Goal: Information Seeking & Learning: Find specific fact

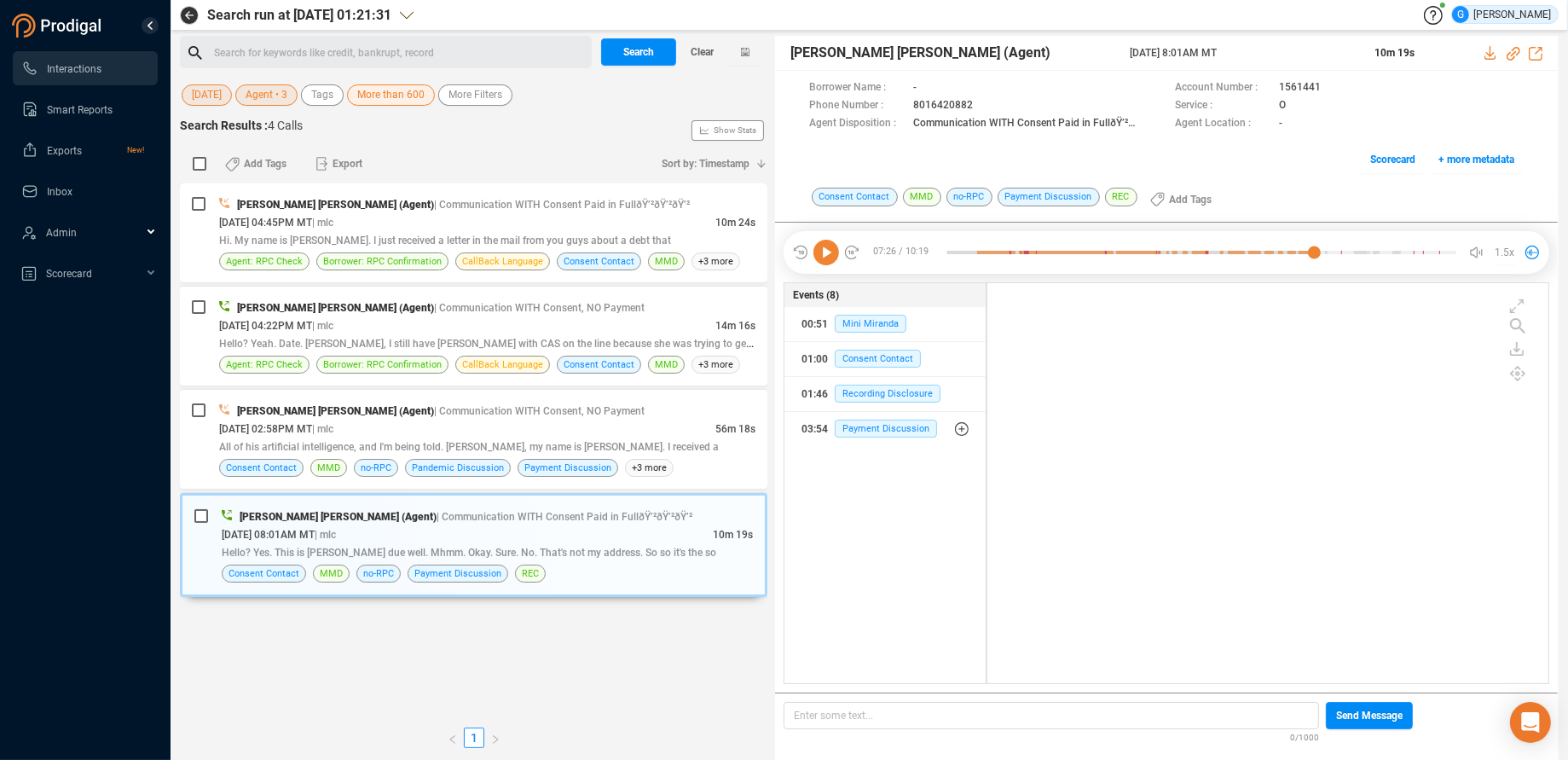
scroll to position [386, 546]
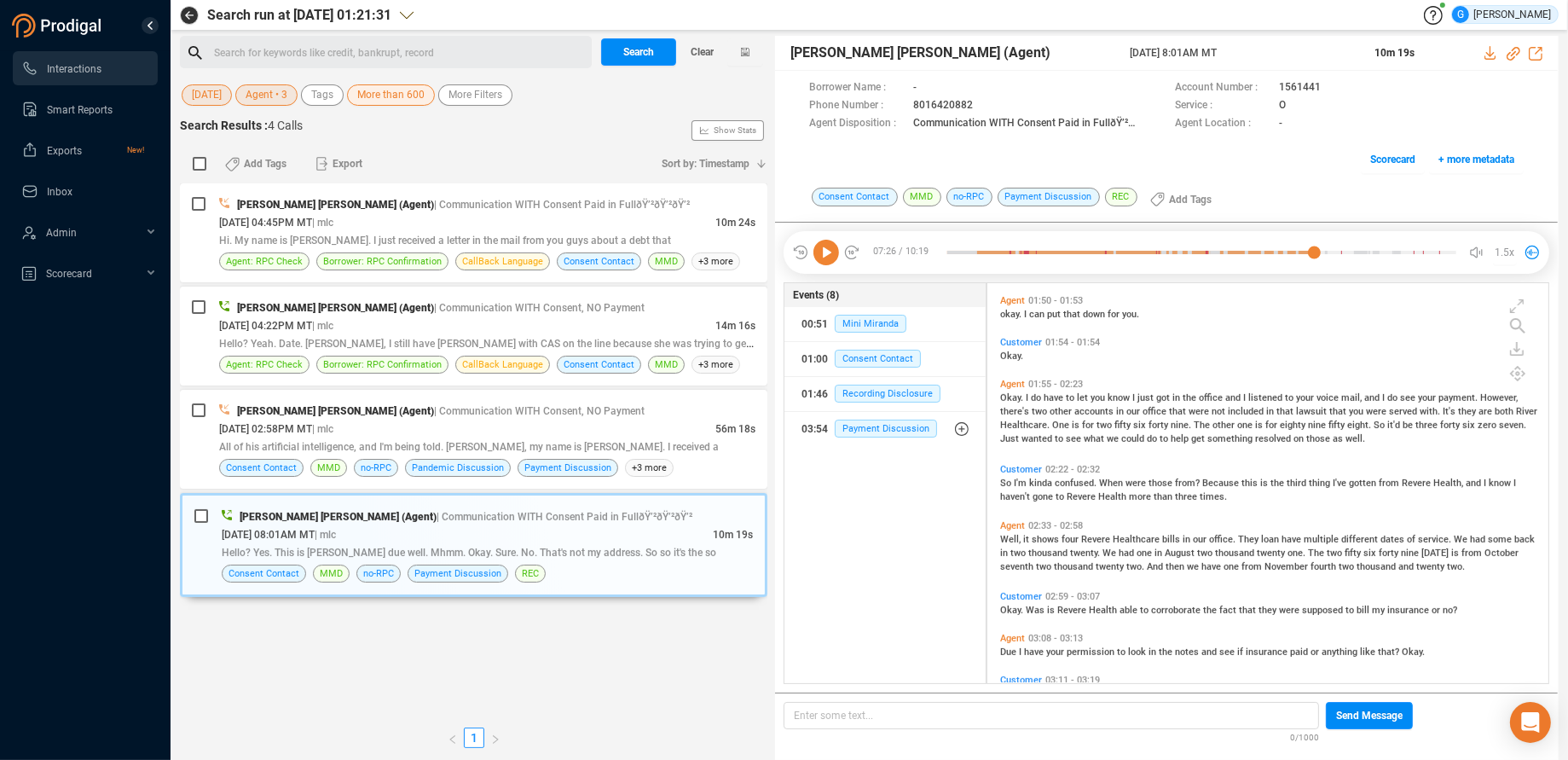
click at [196, 102] on span "[DATE]" at bounding box center [207, 95] width 30 height 21
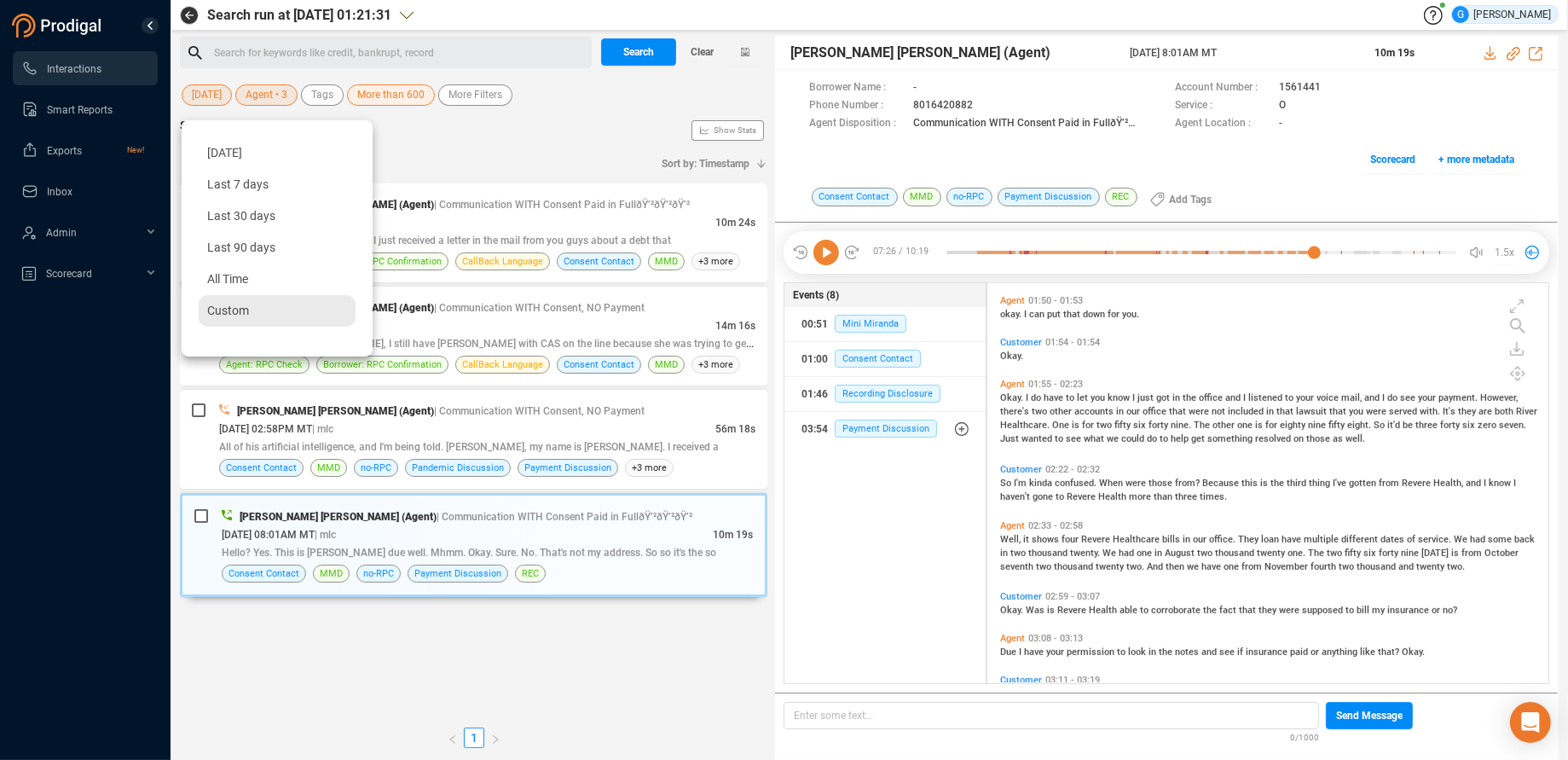
click at [249, 309] on div "Custom" at bounding box center [277, 311] width 157 height 31
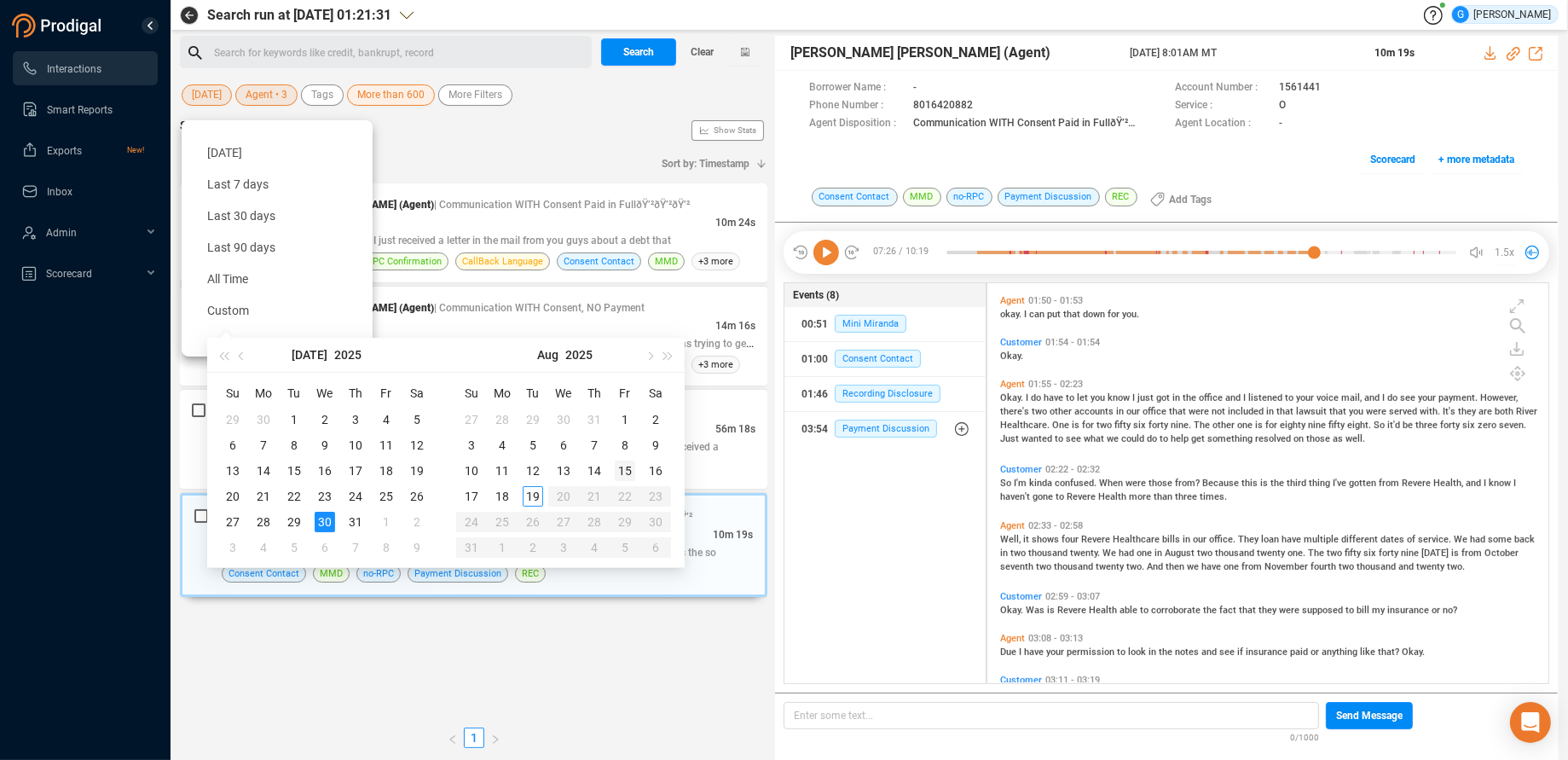
type input "[DATE]"
click at [623, 470] on div "15" at bounding box center [625, 470] width 20 height 20
type input "[DATE]"
click at [626, 471] on div "15" at bounding box center [625, 470] width 20 height 20
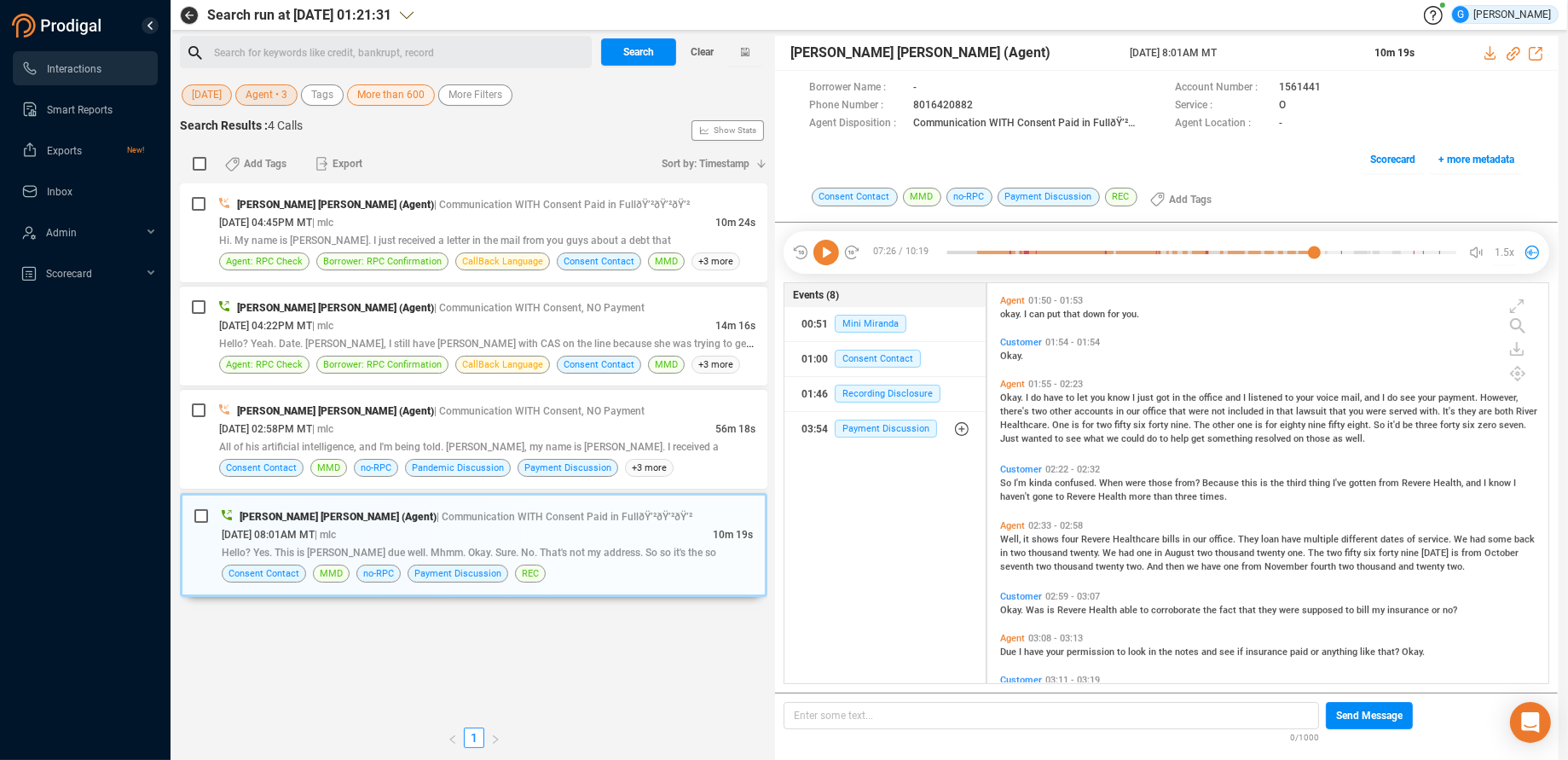
click at [279, 99] on span "Agent • 3" at bounding box center [266, 95] width 42 height 21
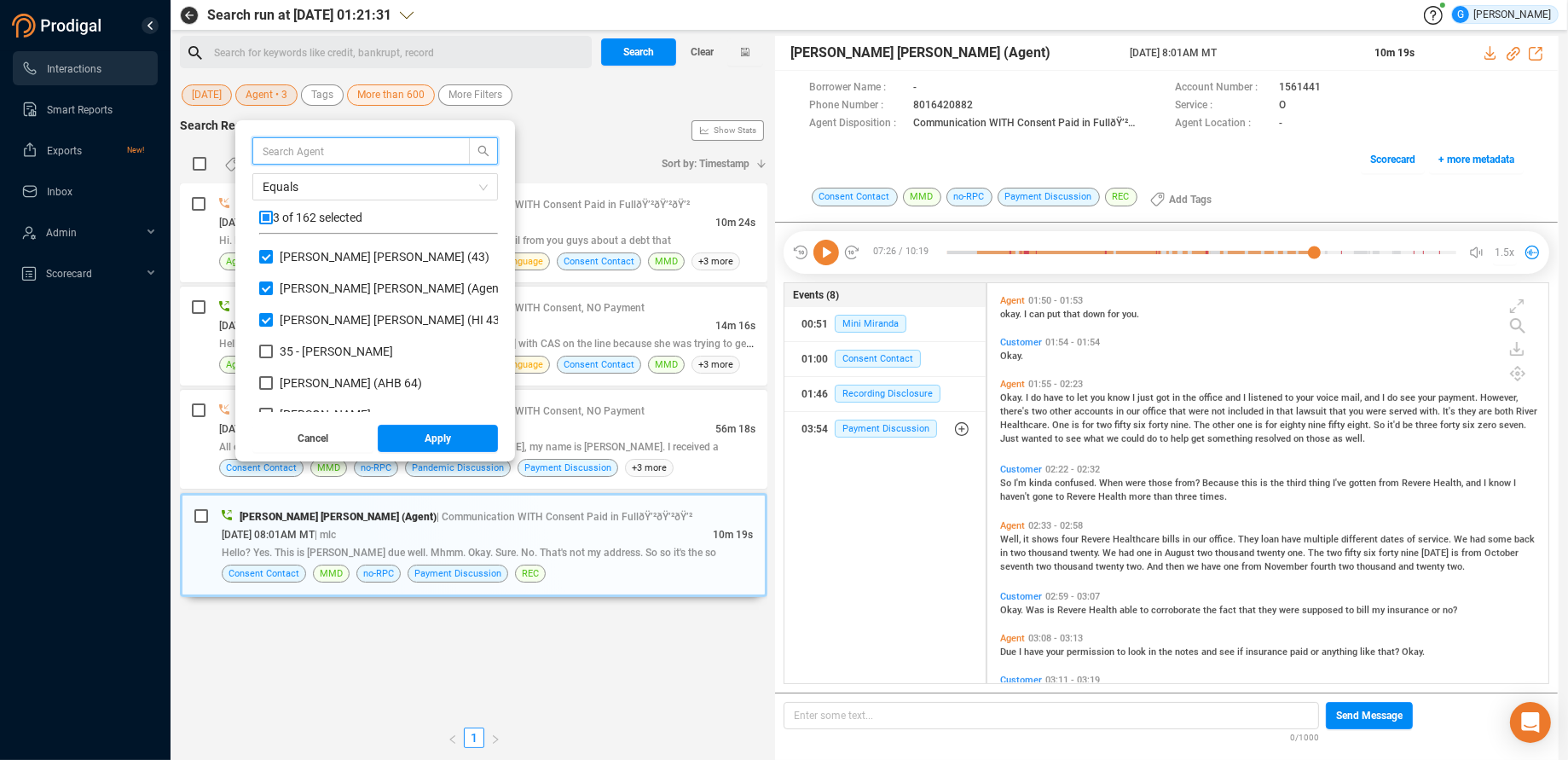
scroll to position [150, 224]
click at [268, 220] on input "checkbox" at bounding box center [265, 217] width 13 height 13
checkbox input "true"
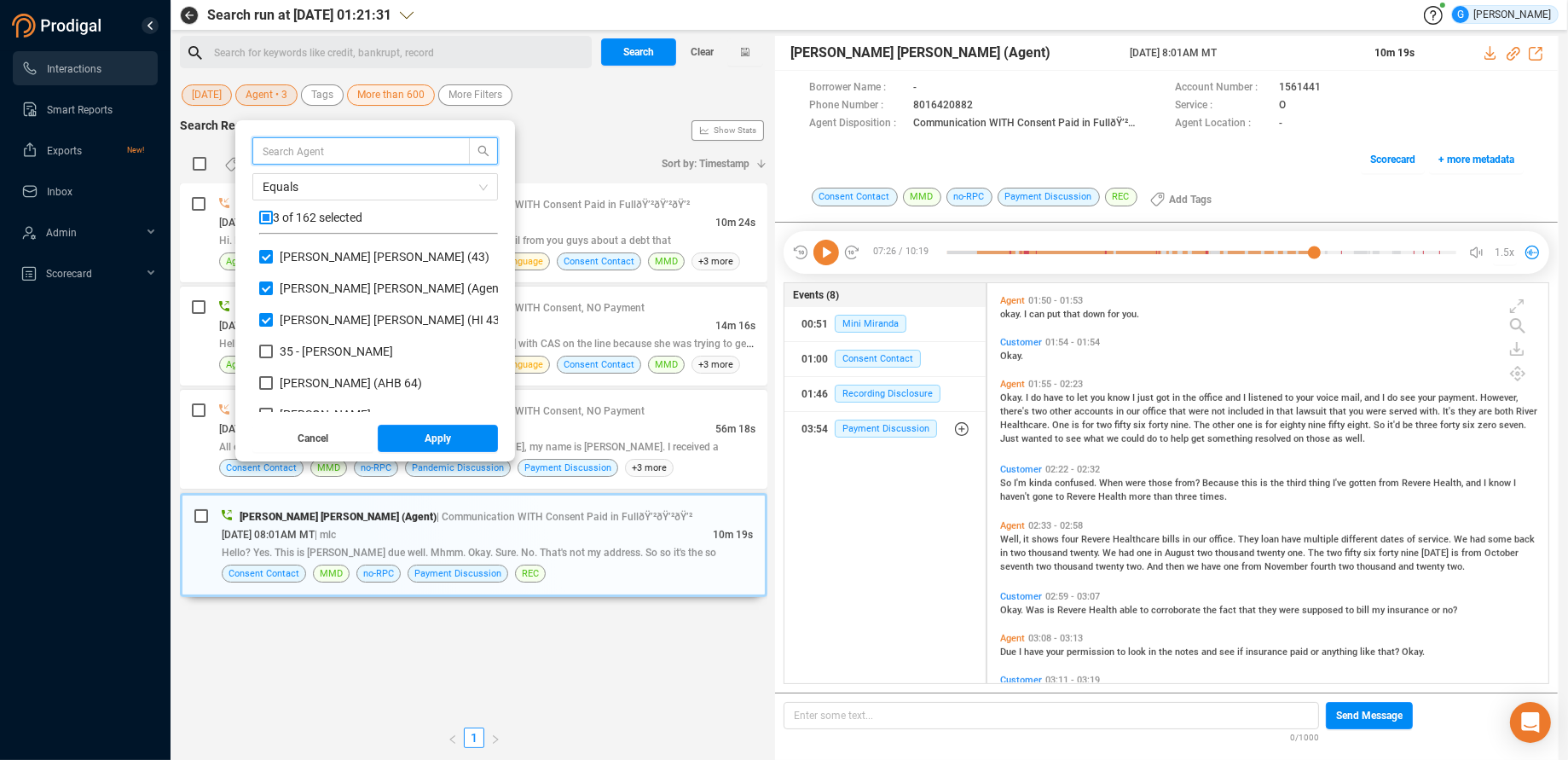
checkbox input "true"
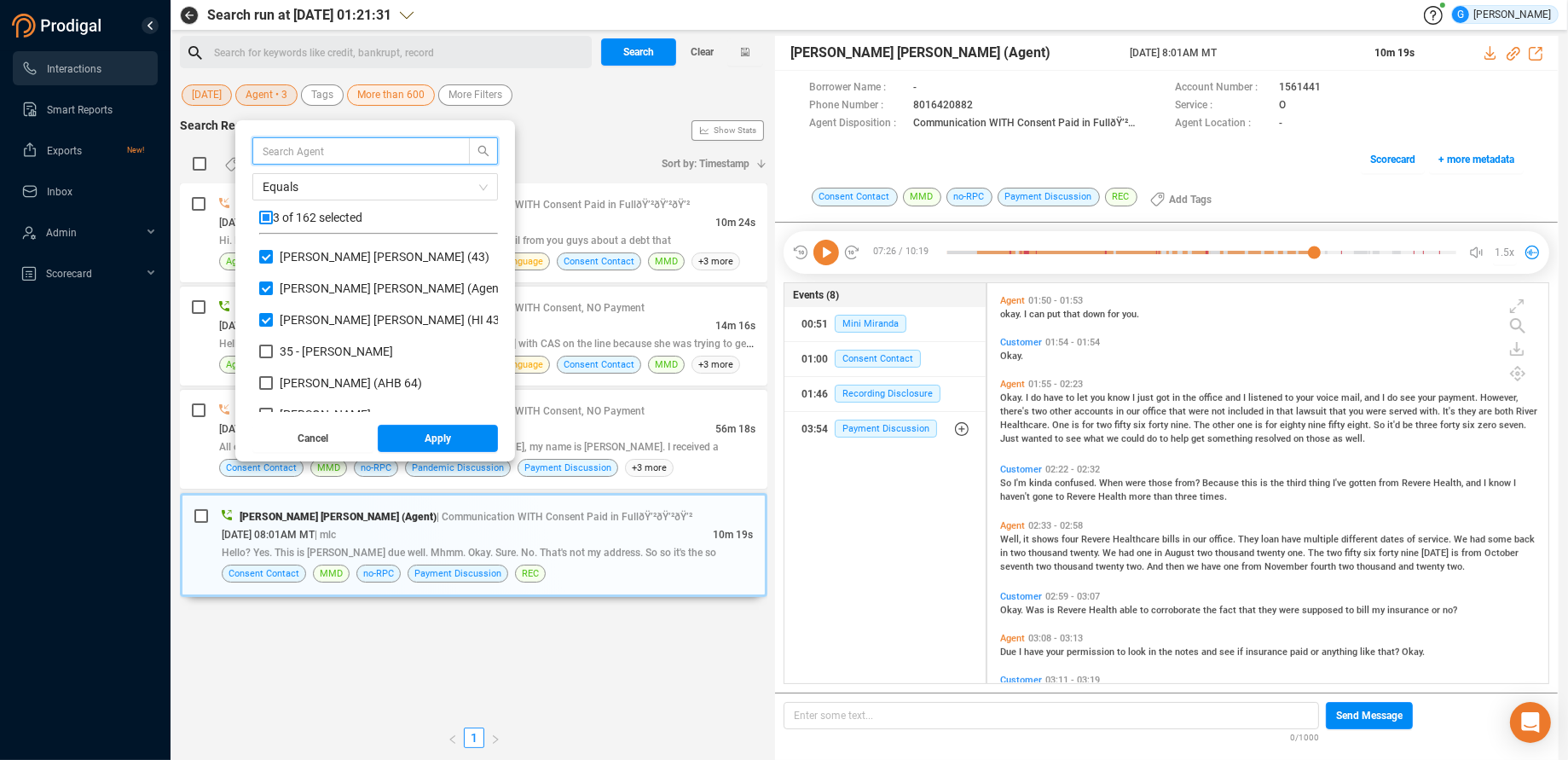
checkbox input "true"
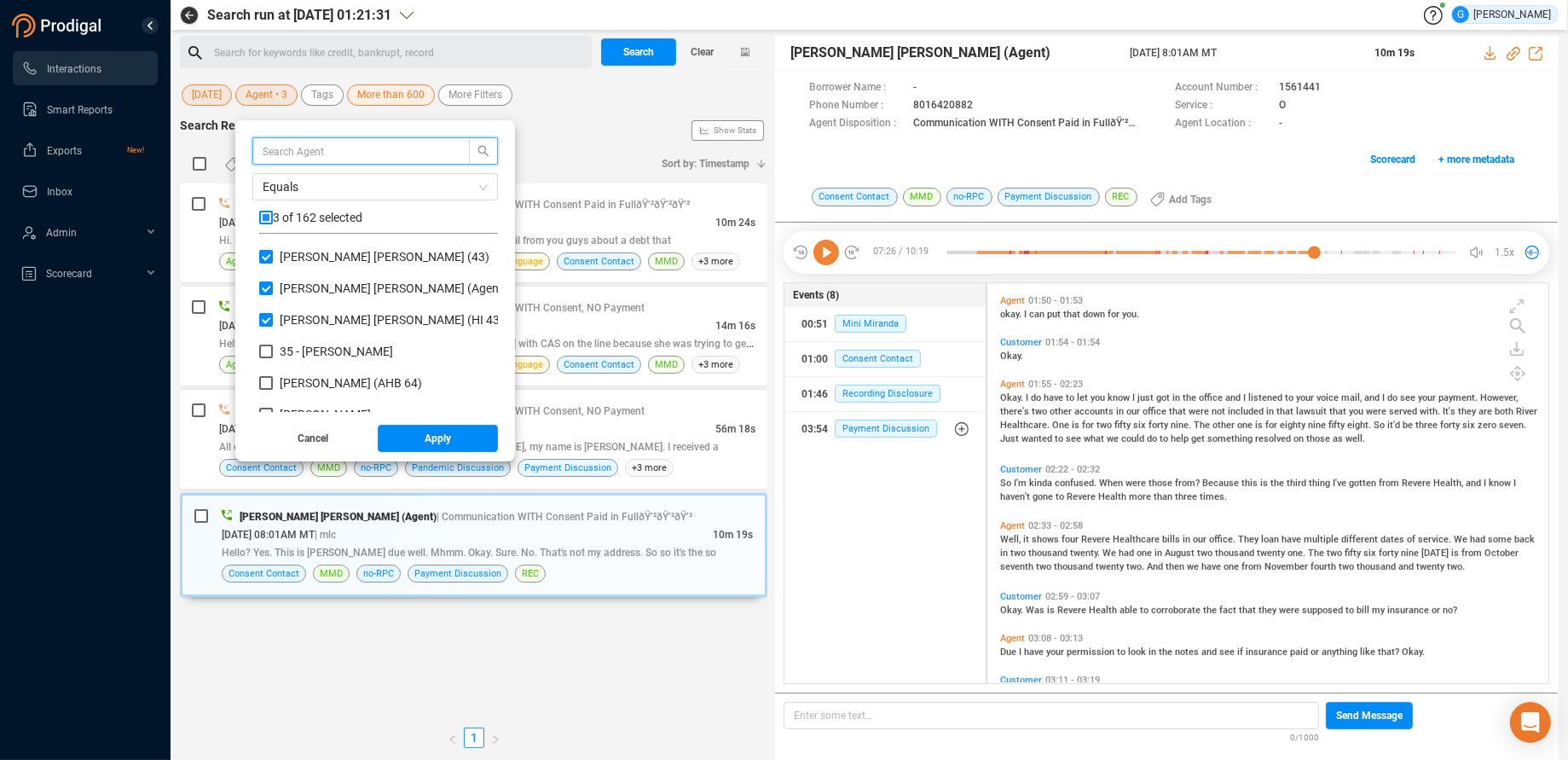
checkbox input "true"
click at [264, 217] on input "checkbox" at bounding box center [265, 217] width 13 height 13
checkbox input "false"
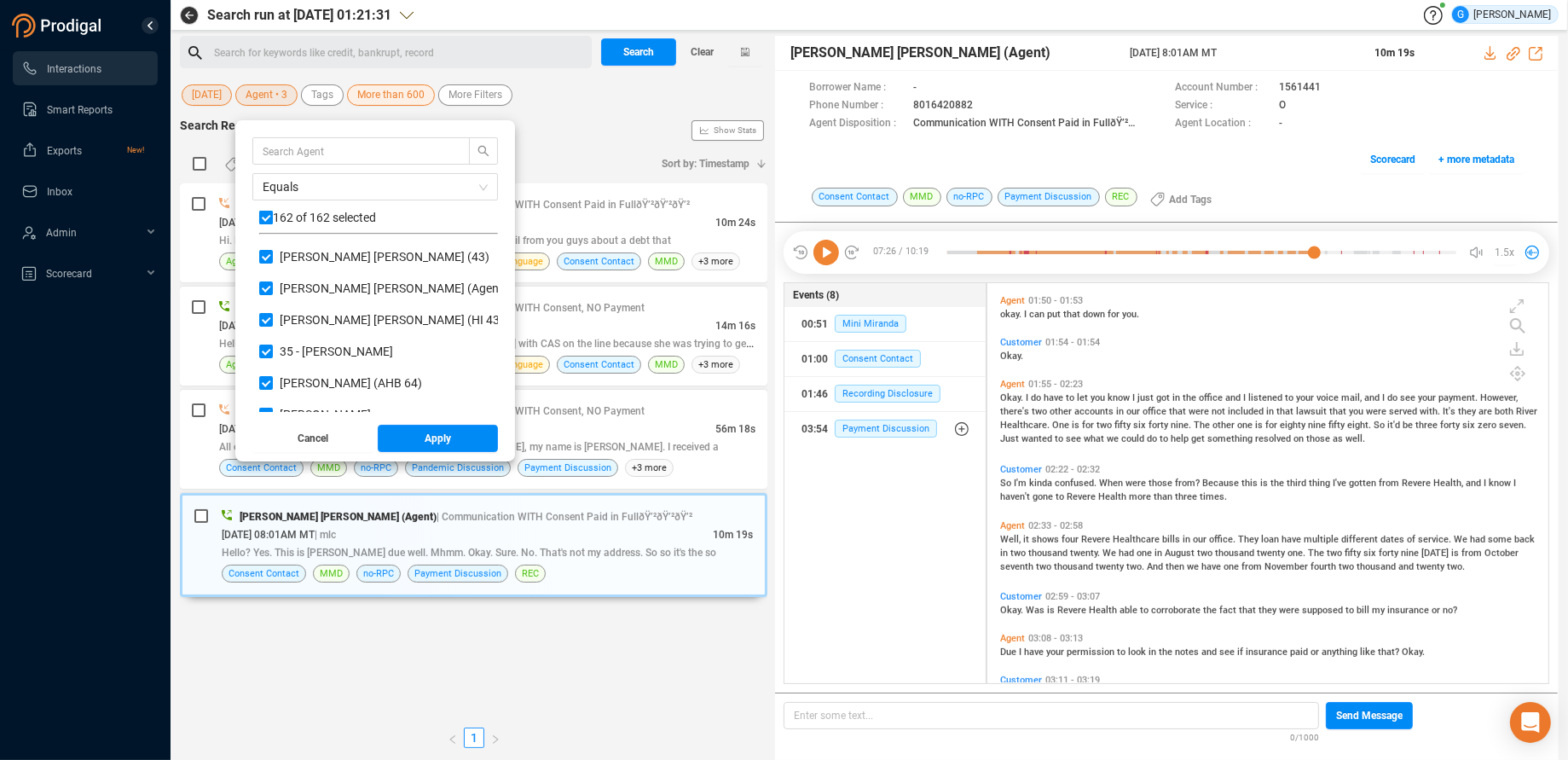
checkbox input "false"
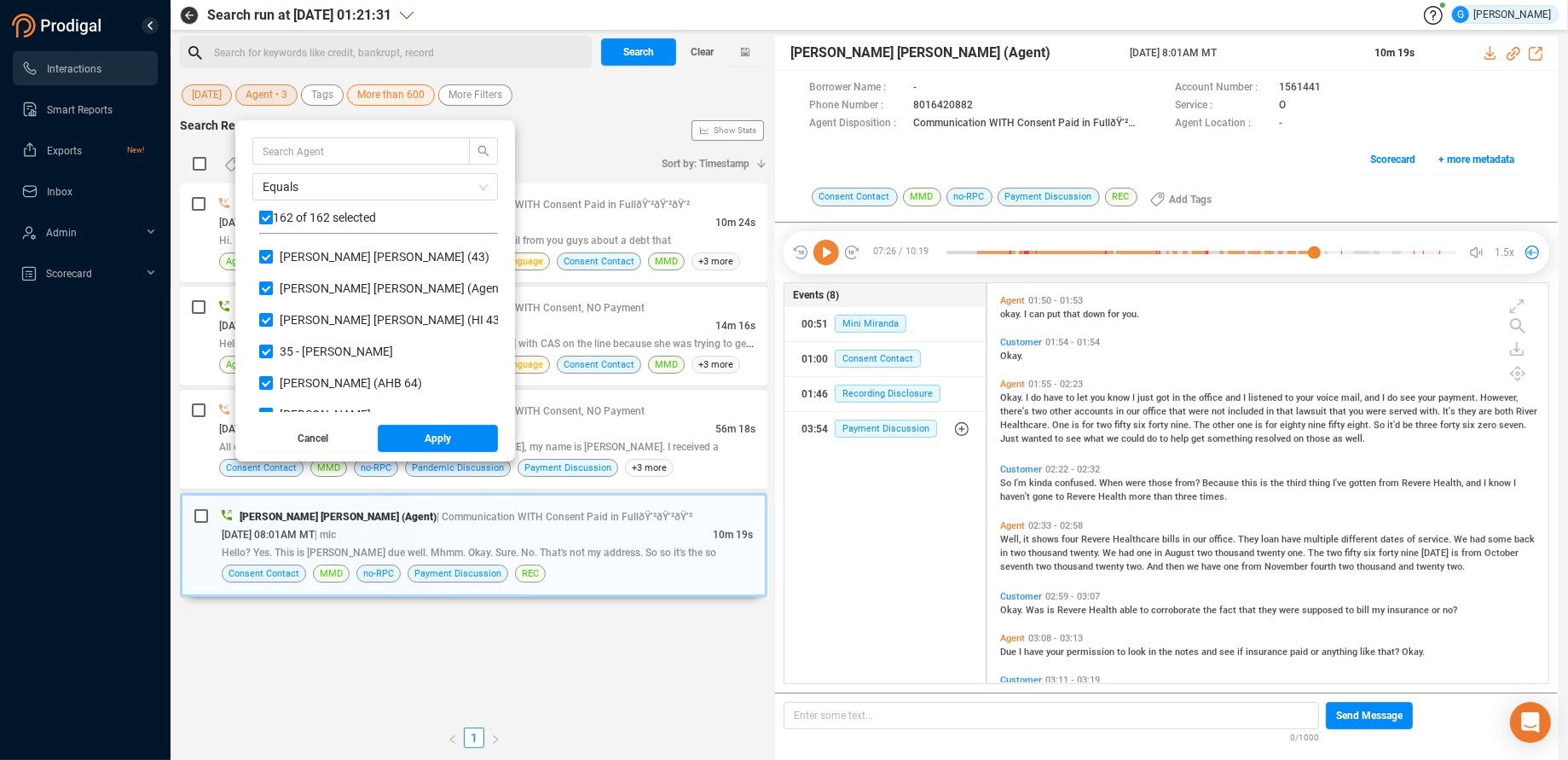
checkbox input "false"
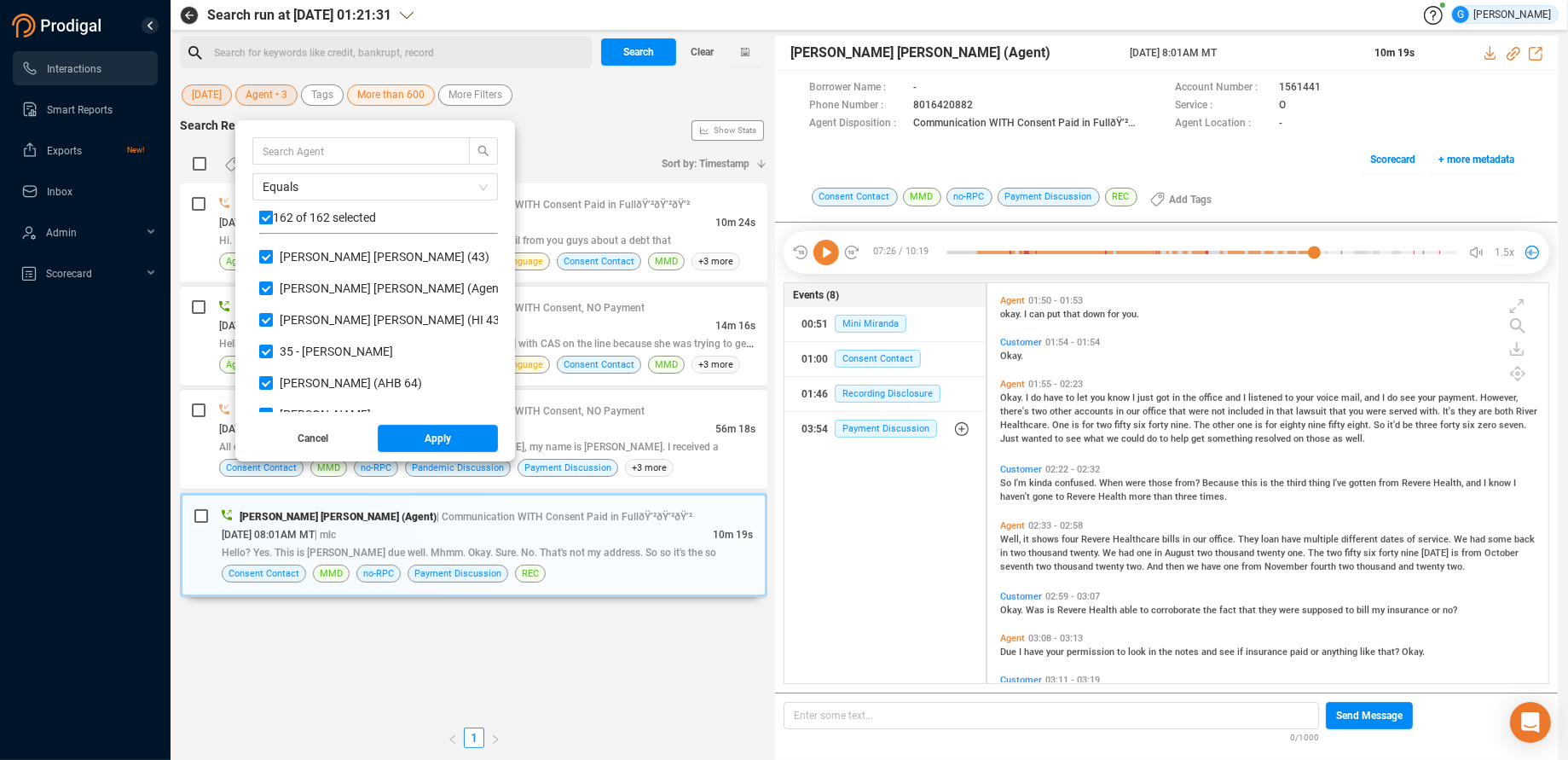
checkbox input "false"
click at [283, 152] on input "text" at bounding box center [352, 150] width 181 height 19
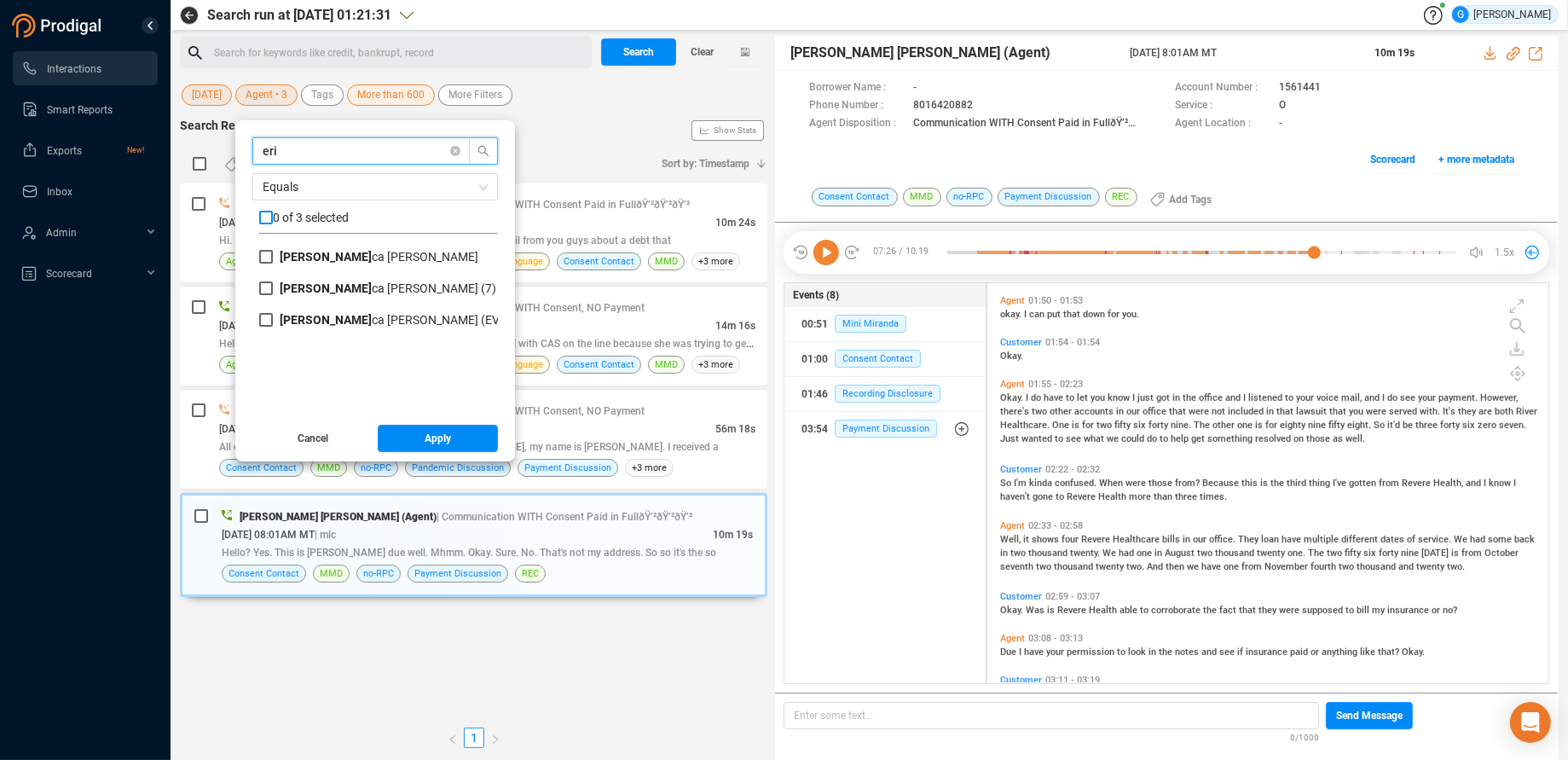
type input "eri"
click at [268, 216] on input "checkbox" at bounding box center [265, 217] width 13 height 13
checkbox input "true"
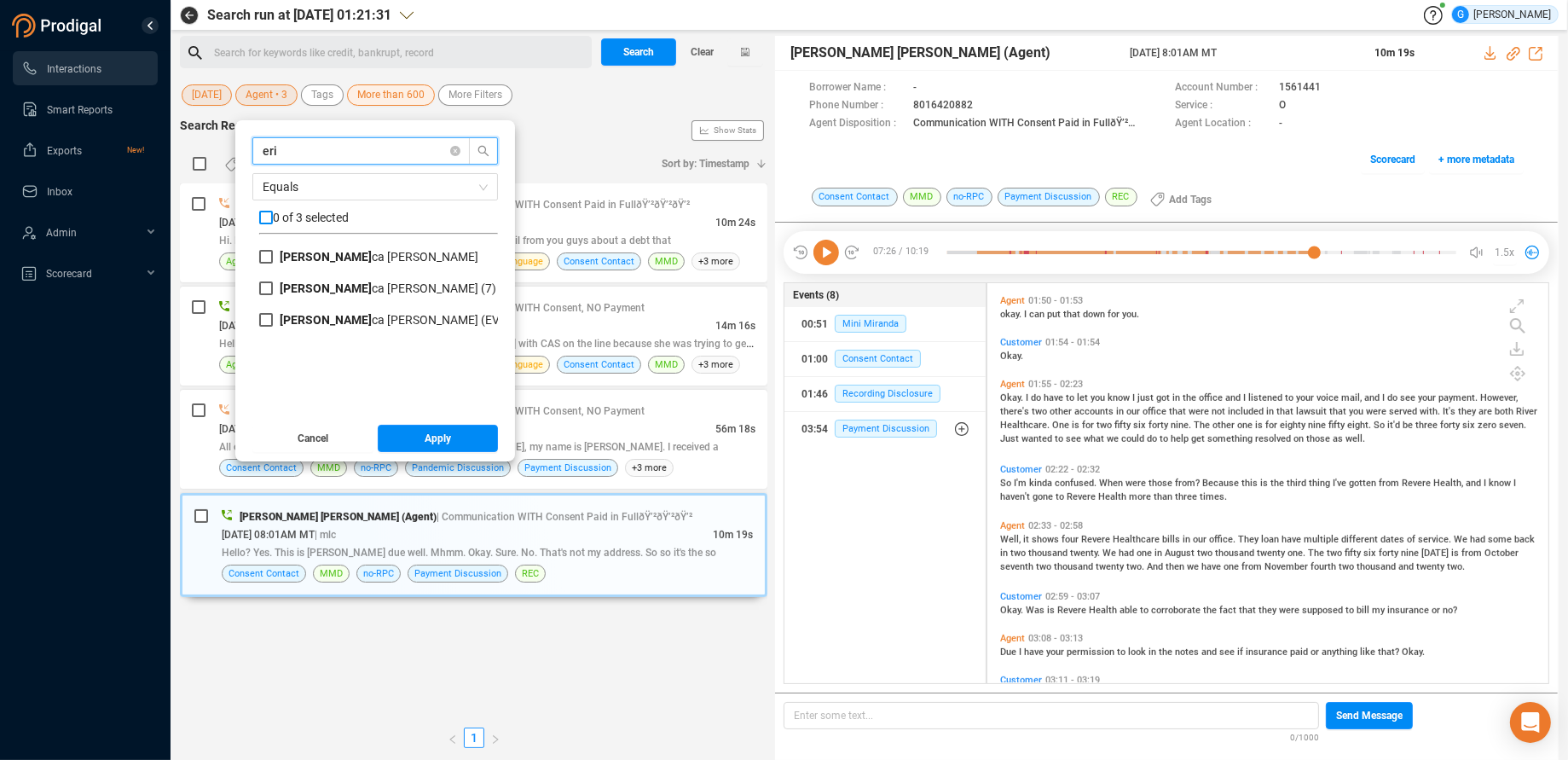
checkbox input "true"
click at [423, 436] on button "Apply" at bounding box center [439, 438] width 121 height 28
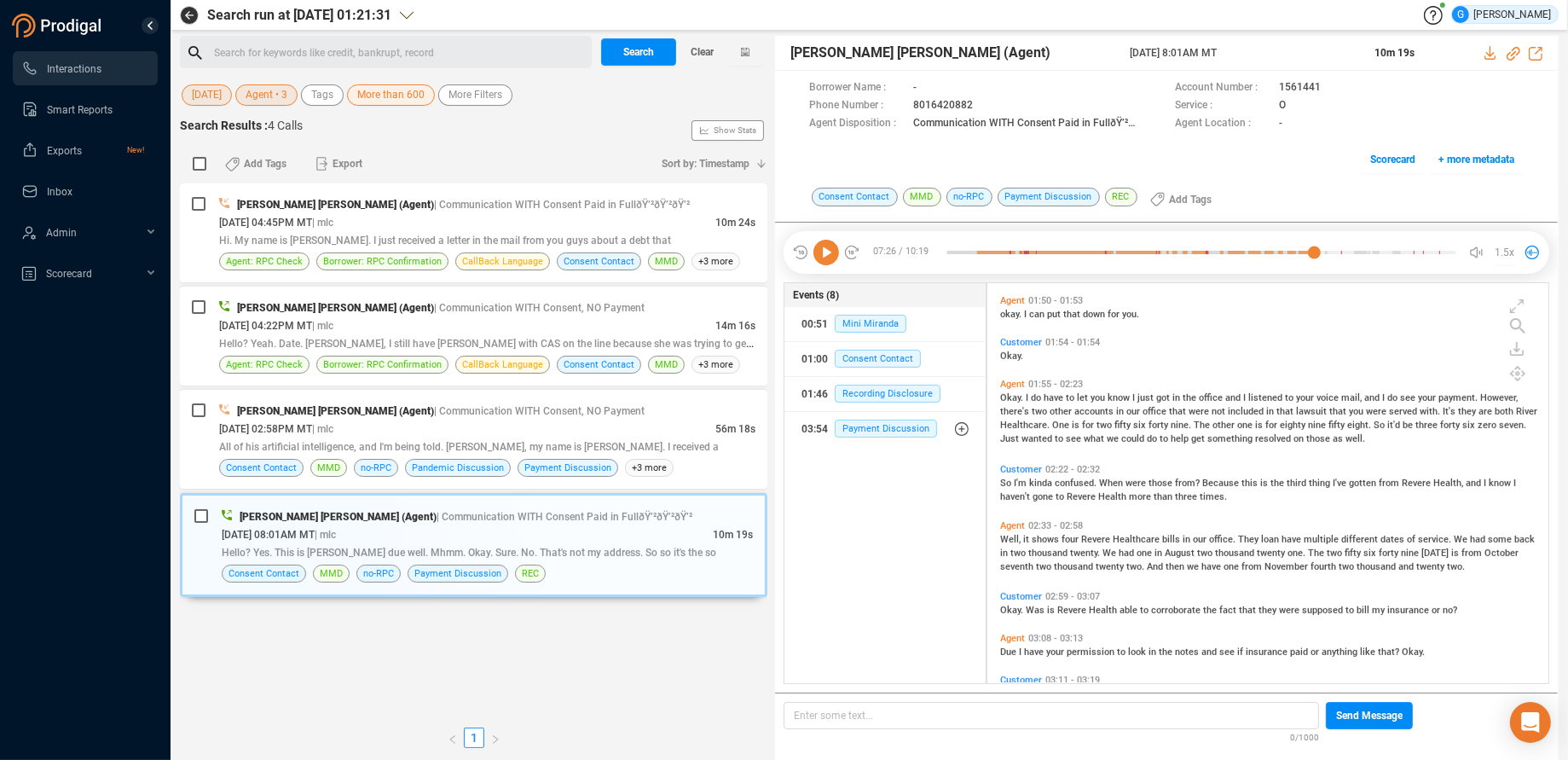
click at [403, 91] on span "More than 600" at bounding box center [392, 95] width 68 height 21
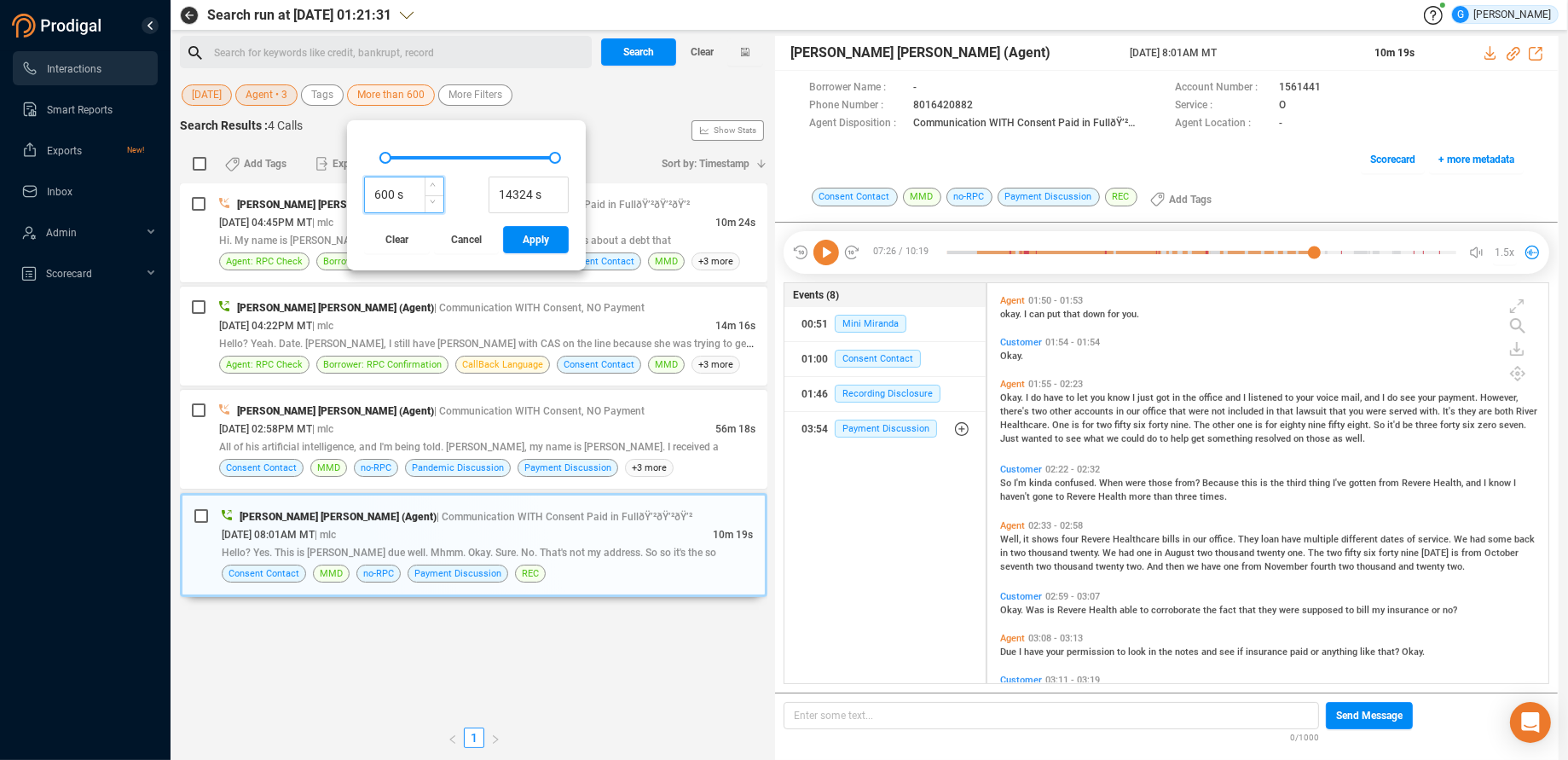
drag, startPoint x: 392, startPoint y: 194, endPoint x: 365, endPoint y: 194, distance: 27.0
click at [365, 194] on input "600 s" at bounding box center [404, 195] width 78 height 26
type input "240 s"
click at [546, 243] on span "Apply" at bounding box center [536, 239] width 27 height 28
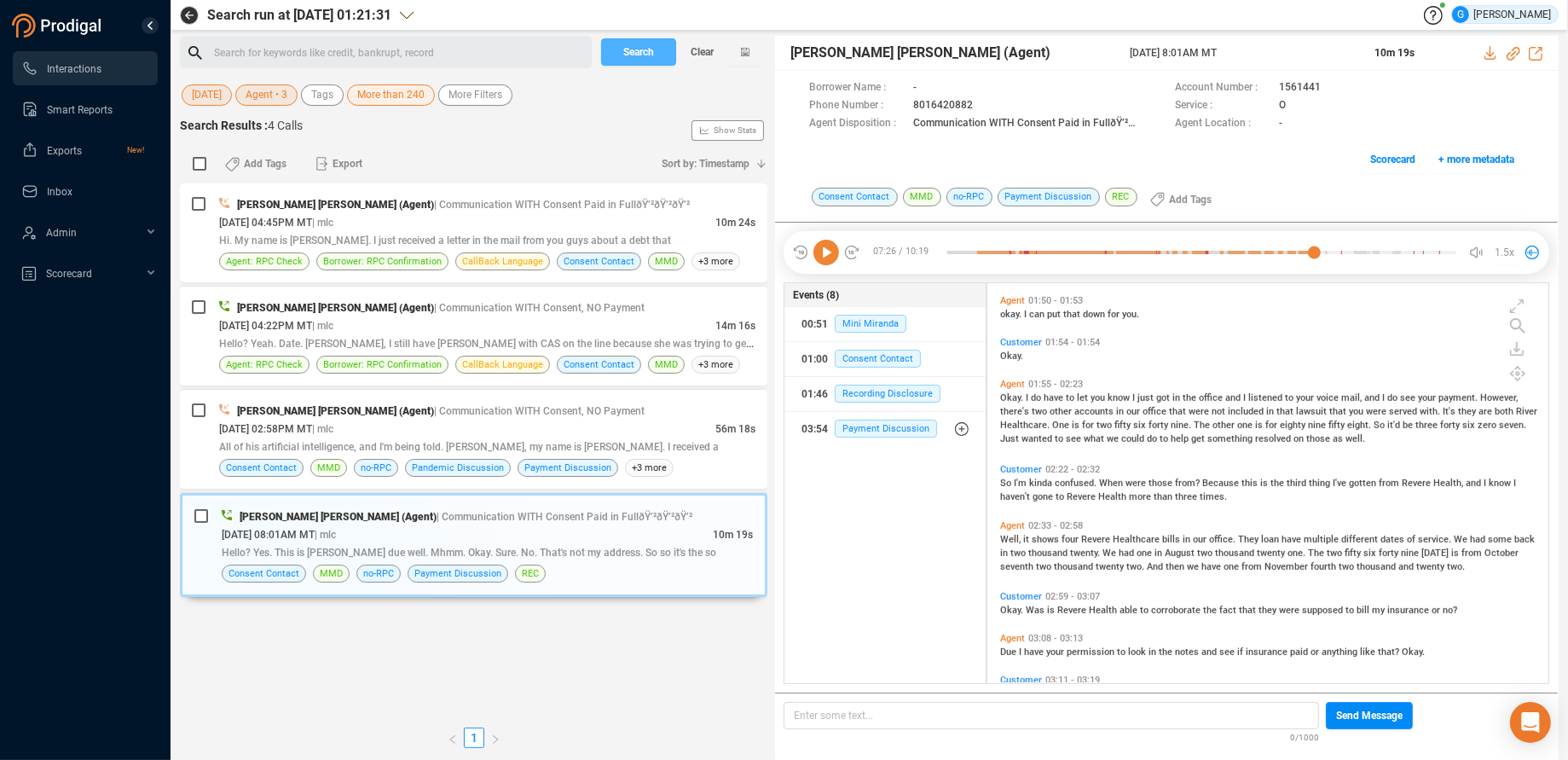
click at [640, 53] on span "Search" at bounding box center [639, 52] width 30 height 28
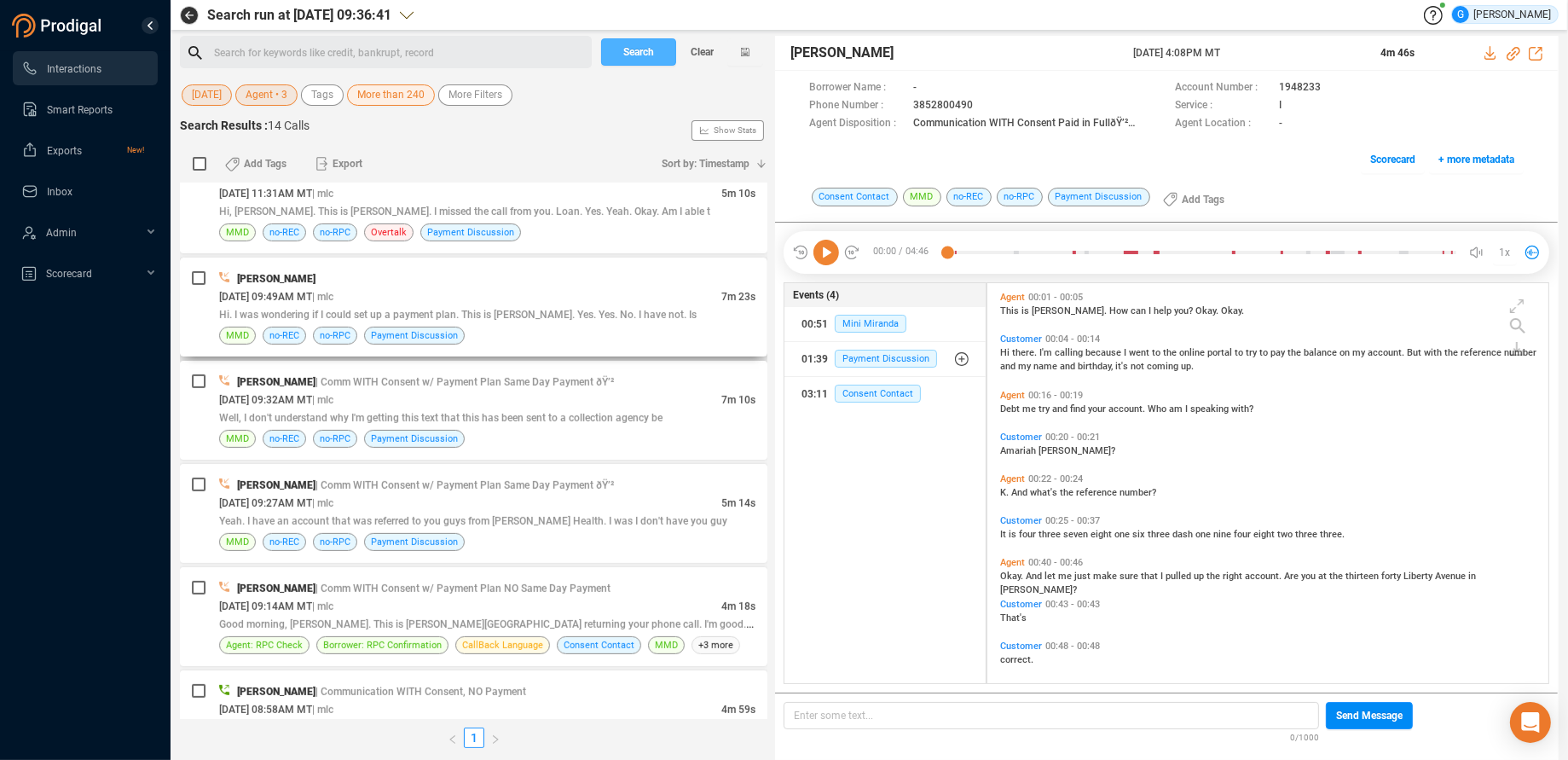
scroll to position [909, 0]
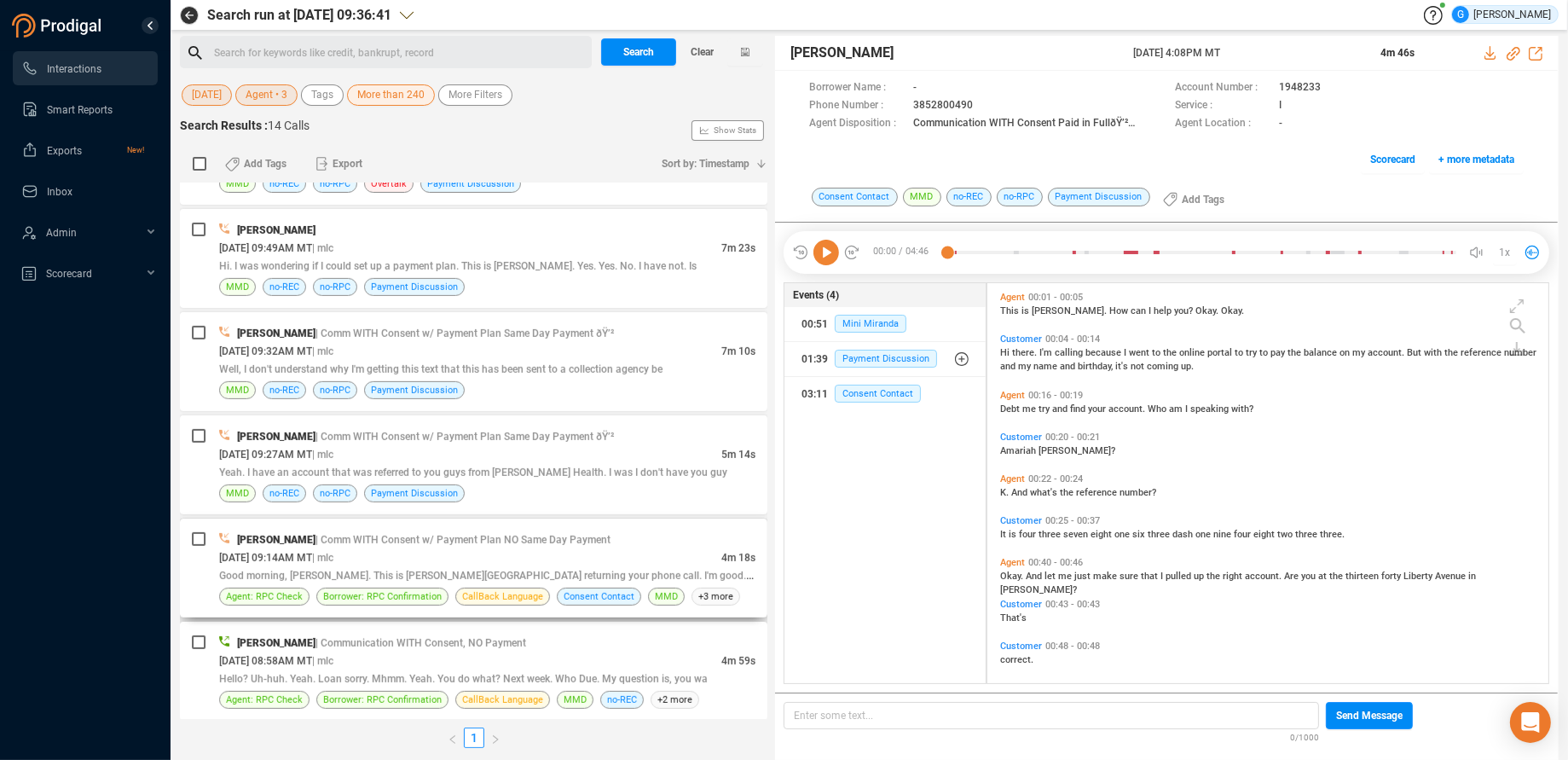
click at [659, 553] on div "[DATE] 09:14AM MT | mlc" at bounding box center [470, 557] width 502 height 18
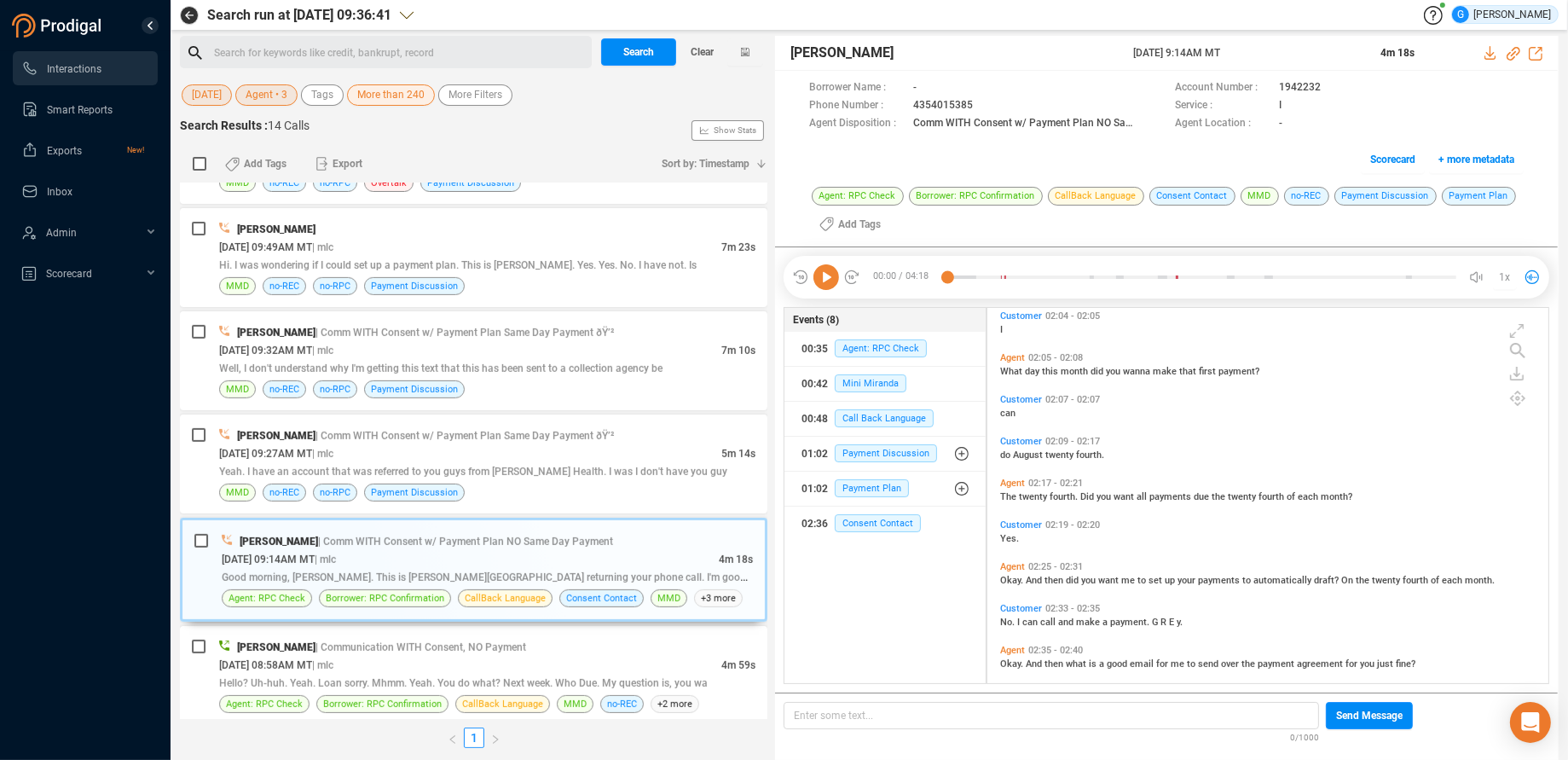
scroll to position [773, 0]
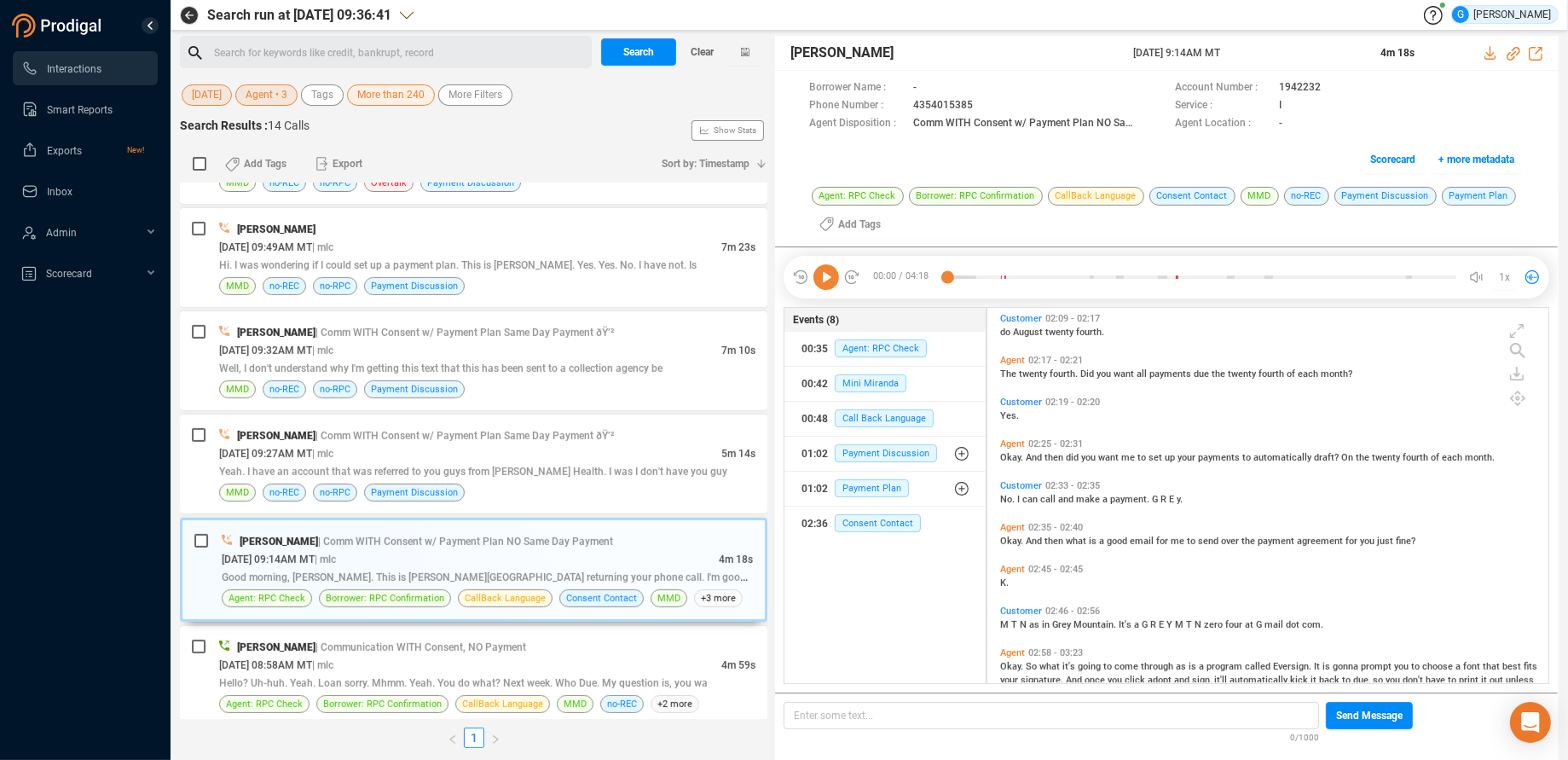
click at [1403, 539] on span "fine?" at bounding box center [1406, 541] width 20 height 11
click at [830, 281] on icon at bounding box center [826, 277] width 26 height 26
click at [1001, 582] on span "K." at bounding box center [1005, 583] width 9 height 11
click at [833, 273] on icon at bounding box center [826, 277] width 26 height 26
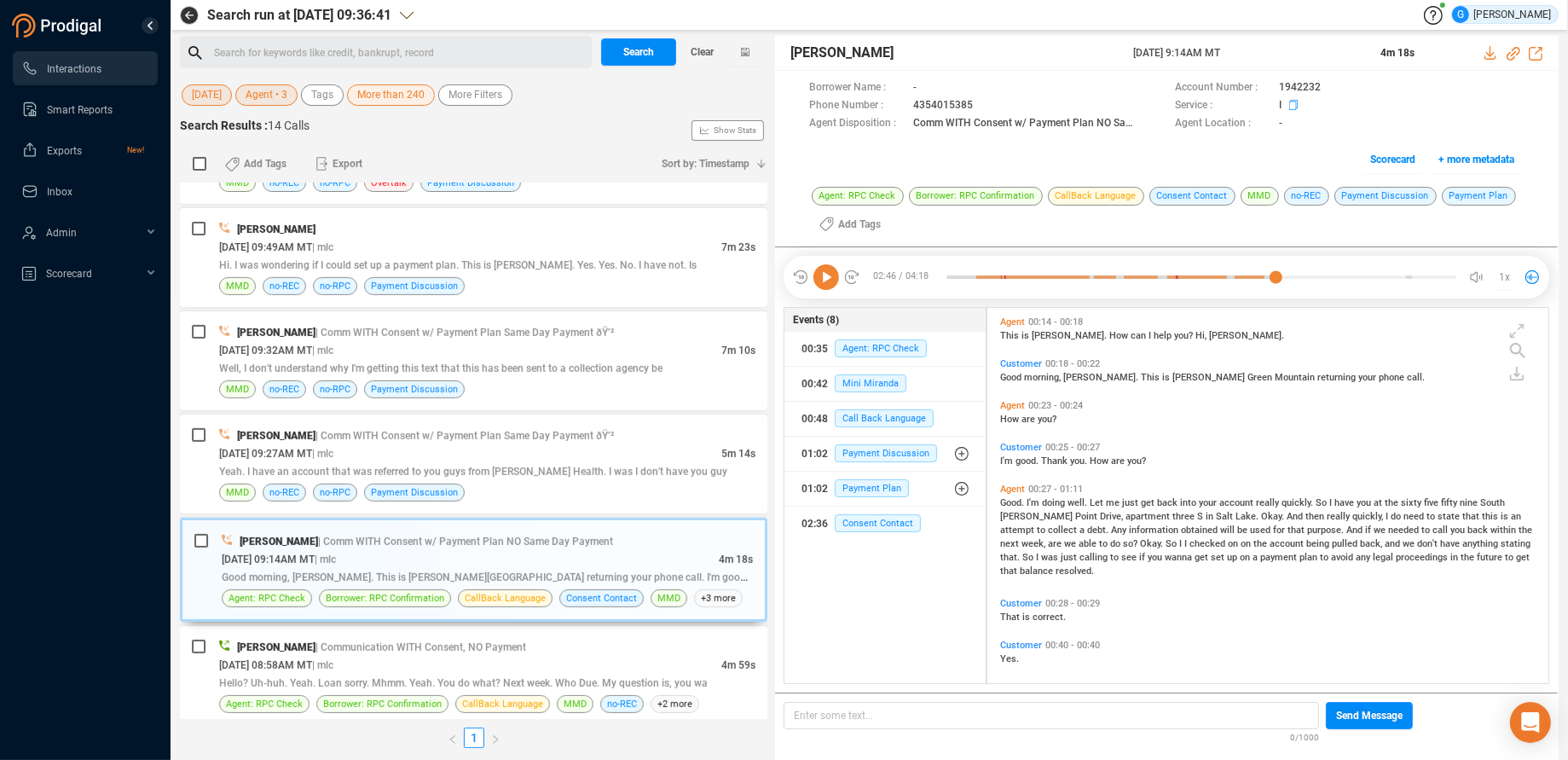
click at [1158, 97] on span at bounding box center [1039, 88] width 238 height 18
